Goal: Information Seeking & Learning: Learn about a topic

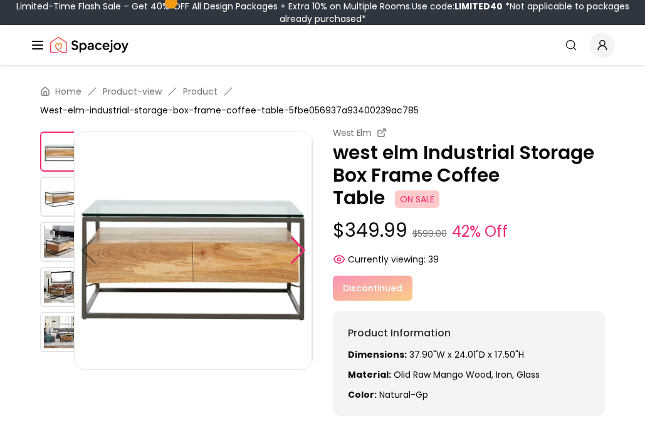
click at [299, 249] on div at bounding box center [297, 251] width 17 height 28
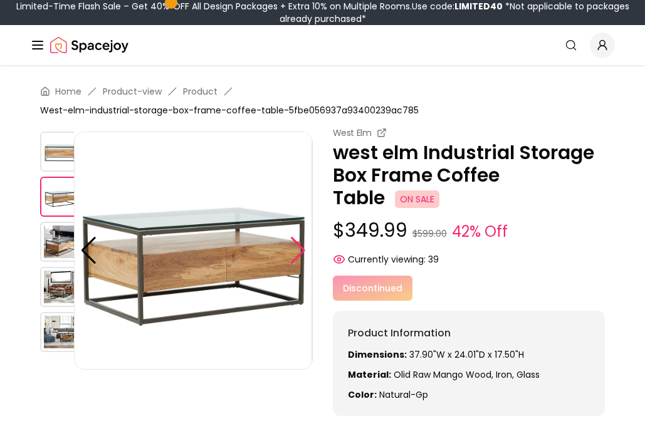
click at [299, 249] on div at bounding box center [297, 251] width 17 height 28
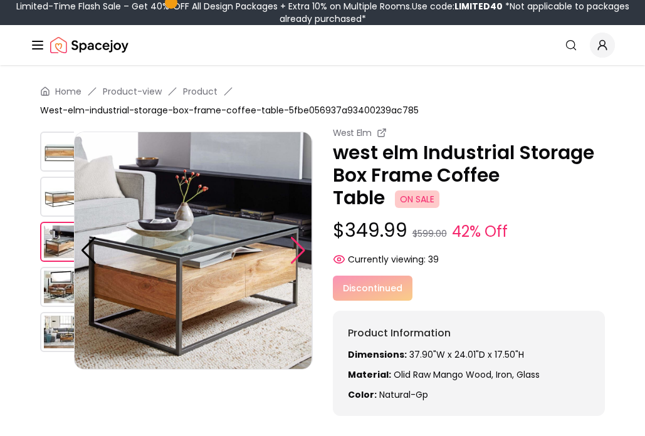
click at [299, 249] on div at bounding box center [297, 251] width 17 height 28
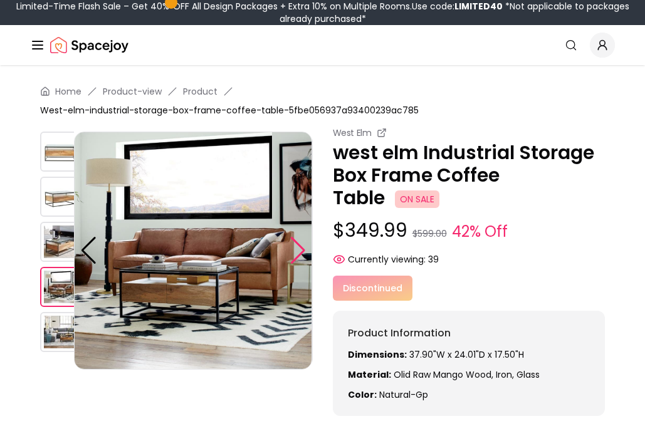
click at [299, 249] on div at bounding box center [297, 251] width 17 height 28
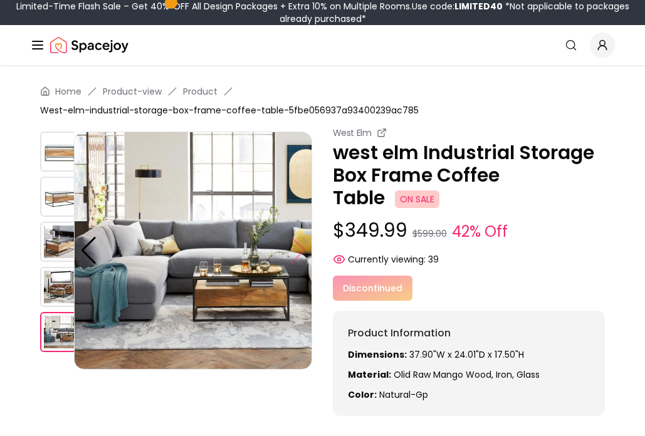
click at [299, 249] on img at bounding box center [193, 251] width 238 height 238
click at [87, 244] on div at bounding box center [88, 251] width 17 height 28
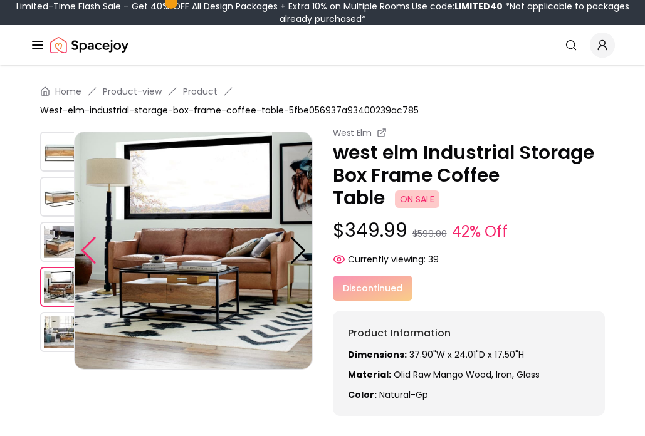
click at [87, 244] on div at bounding box center [88, 251] width 17 height 28
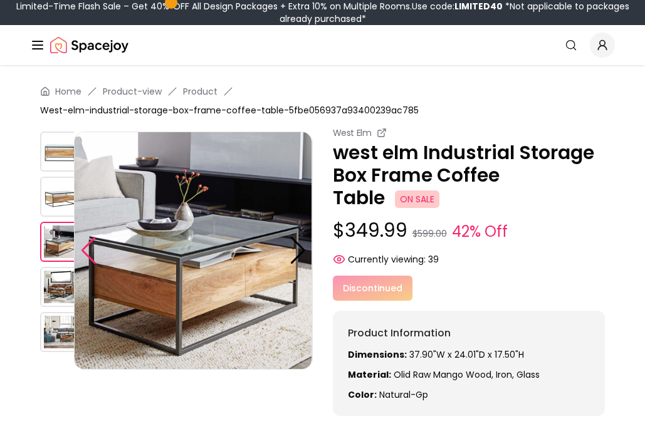
click at [87, 244] on div at bounding box center [88, 251] width 17 height 28
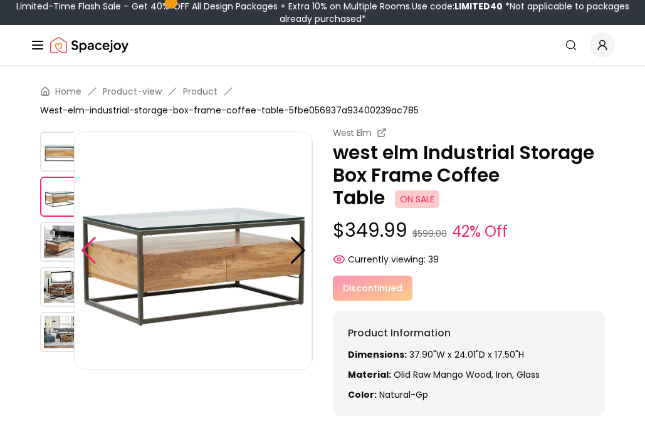
click at [87, 244] on div at bounding box center [88, 251] width 17 height 28
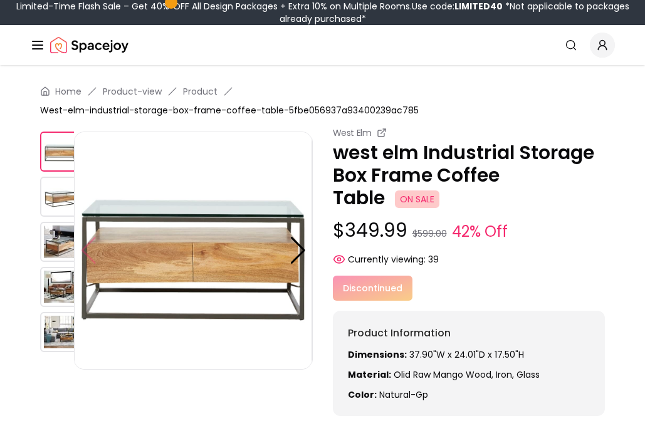
click at [87, 244] on img at bounding box center [193, 251] width 238 height 238
click at [204, 282] on img at bounding box center [193, 251] width 238 height 238
click at [298, 252] on div at bounding box center [297, 251] width 17 height 28
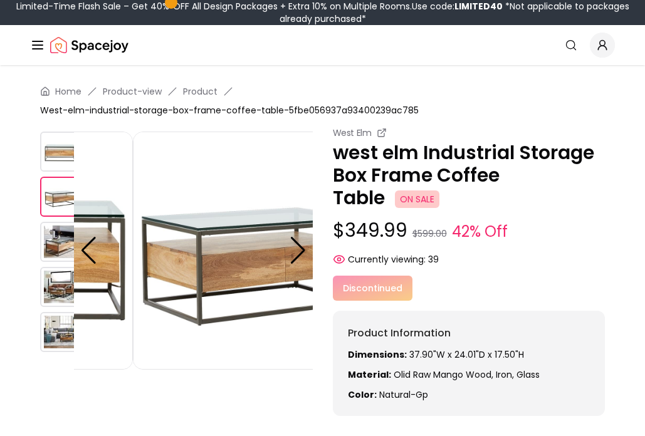
click at [297, 249] on div at bounding box center [297, 251] width 17 height 28
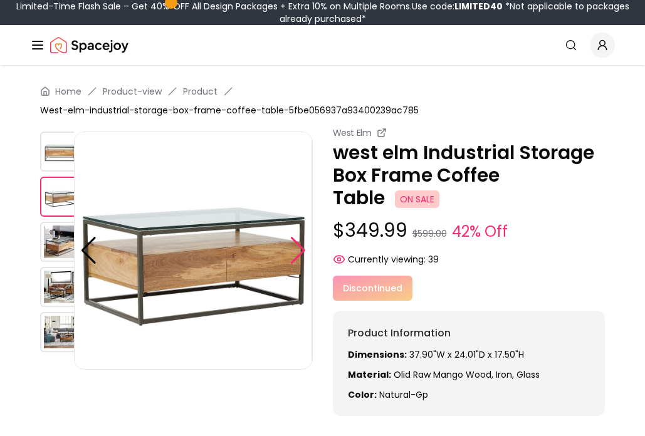
click at [298, 248] on div at bounding box center [297, 251] width 17 height 28
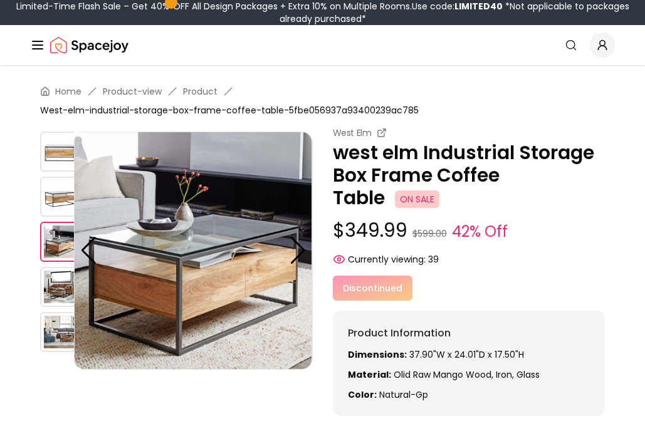
click at [301, 252] on div at bounding box center [297, 251] width 17 height 28
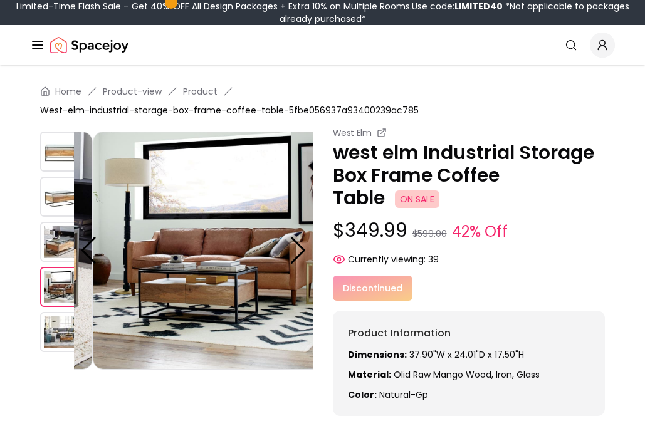
click at [301, 251] on div at bounding box center [297, 251] width 17 height 28
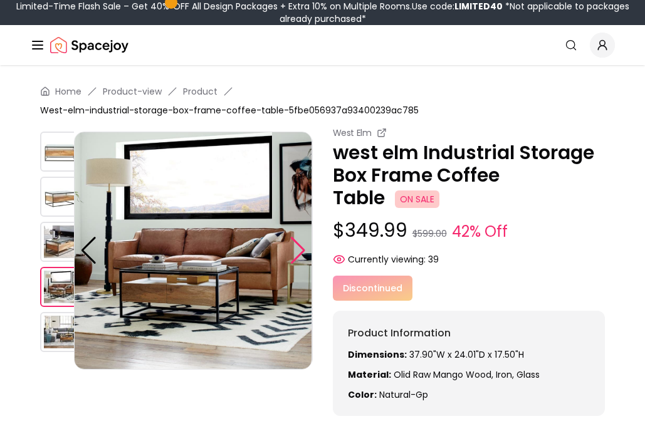
click at [299, 247] on div at bounding box center [297, 251] width 17 height 28
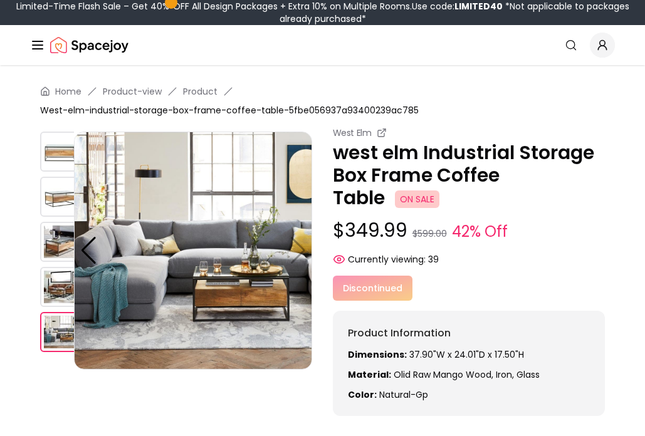
click at [299, 247] on img at bounding box center [193, 251] width 238 height 238
click at [298, 253] on img at bounding box center [193, 251] width 238 height 238
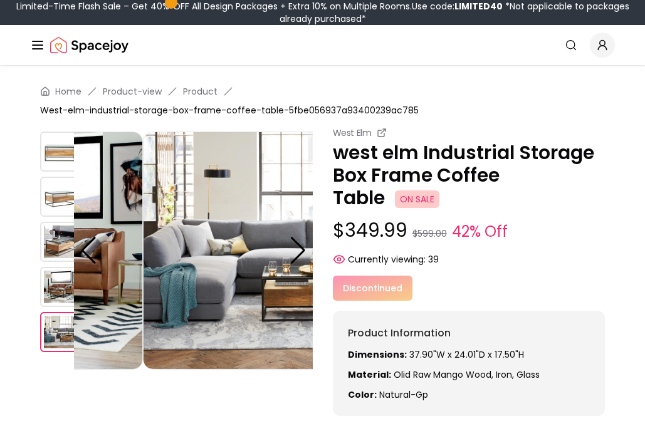
click at [340, 167] on p "west elm Industrial Storage Box Frame Coffee Table ON SALE" at bounding box center [469, 176] width 272 height 68
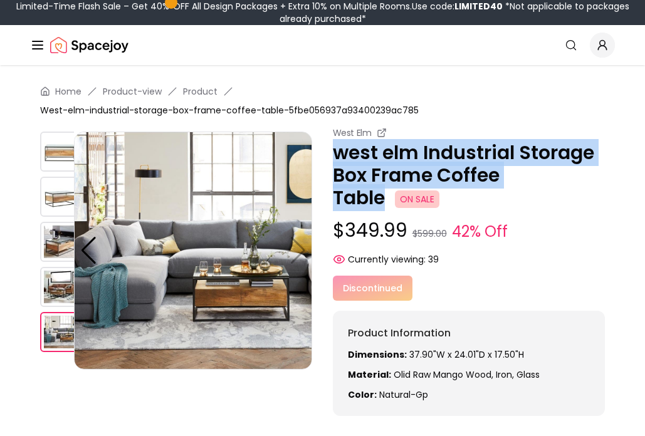
drag, startPoint x: 340, startPoint y: 153, endPoint x: 385, endPoint y: 195, distance: 62.0
click at [385, 195] on p "west elm Industrial Storage Box Frame Coffee Table ON SALE" at bounding box center [469, 176] width 272 height 68
copy p "west elm Industrial Storage Box Frame Coffee Table"
drag, startPoint x: 384, startPoint y: 196, endPoint x: 329, endPoint y: 153, distance: 69.6
click at [329, 153] on div "West Elm west elm Industrial Storage Box Frame Coffee Table ON SALE $349.99 $59…" at bounding box center [322, 271] width 564 height 289
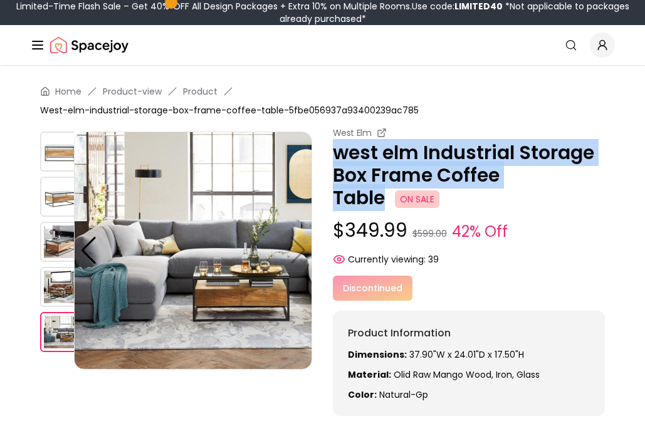
copy p "west elm Industrial Storage Box Frame Coffee Table"
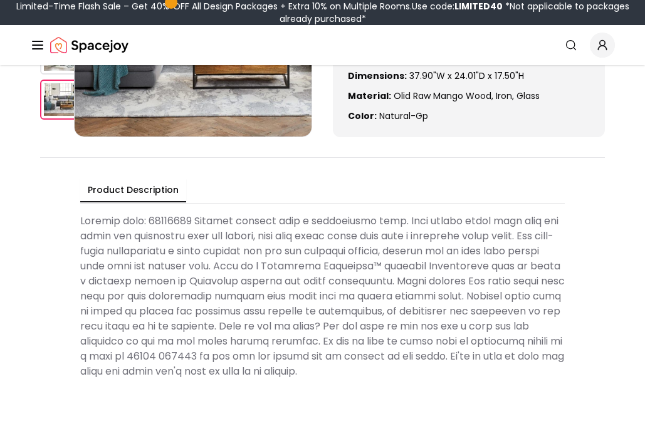
scroll to position [246, 0]
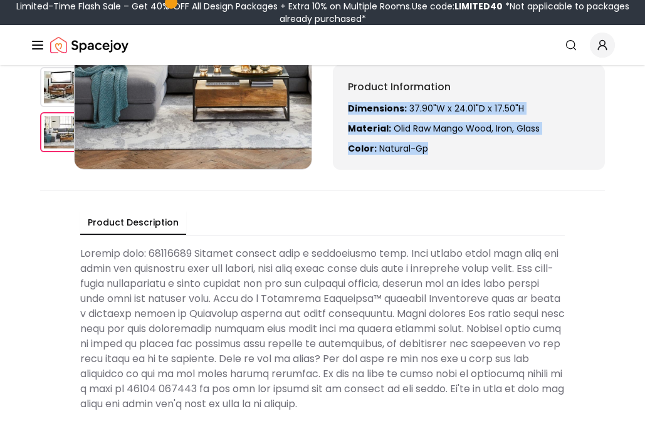
drag, startPoint x: 426, startPoint y: 150, endPoint x: 345, endPoint y: 109, distance: 90.5
click at [345, 109] on div "Product Information Dimensions: 37.90"W x 24.01"D x 17.50"H Material: olid raw …" at bounding box center [469, 117] width 272 height 105
copy div "Dimensions: 37.90"W x 24.01"D x 17.50"H Material: olid raw mango wood, Iron, gl…"
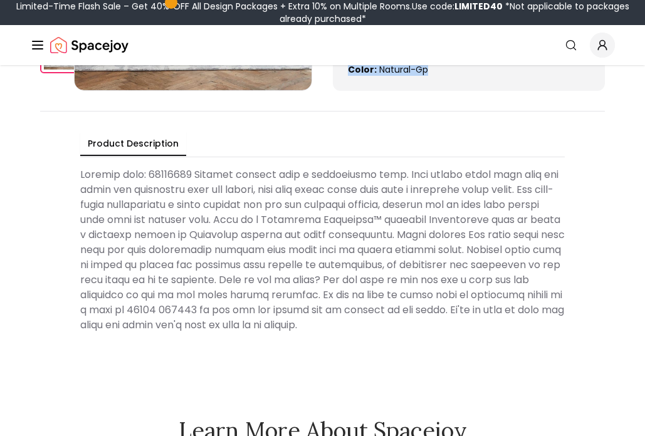
scroll to position [328, 0]
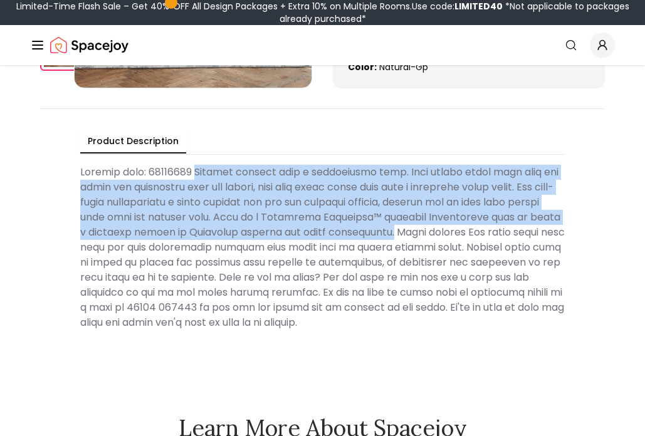
drag, startPoint x: 207, startPoint y: 174, endPoint x: 422, endPoint y: 231, distance: 221.7
click at [422, 231] on Description at bounding box center [322, 247] width 484 height 175
copy Description "Stylish storage with a sustainable edge. This coffee table from west elm fuses …"
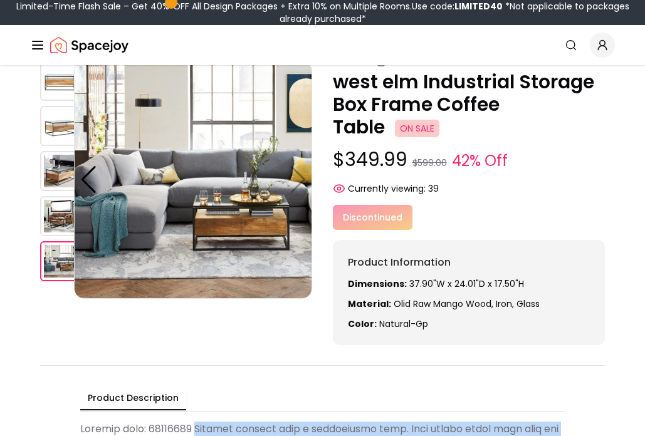
scroll to position [29, 0]
